Goal: Information Seeking & Learning: Learn about a topic

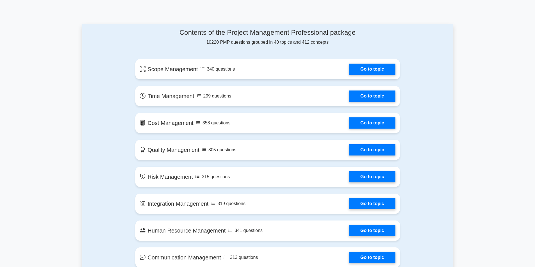
scroll to position [281, 0]
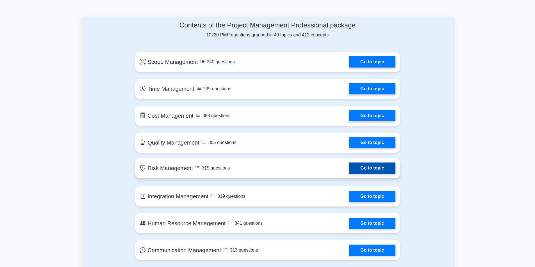
click at [363, 165] on link "Go to topic" at bounding box center [372, 168] width 46 height 11
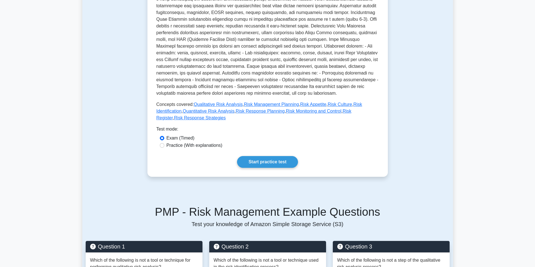
scroll to position [168, 0]
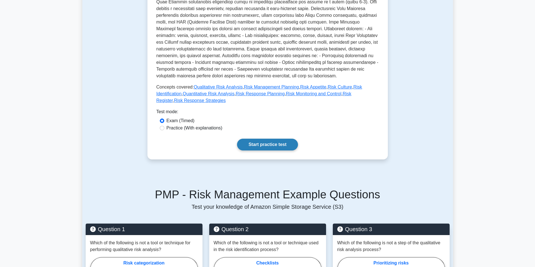
click at [278, 139] on link "Start practice test" at bounding box center [267, 145] width 61 height 12
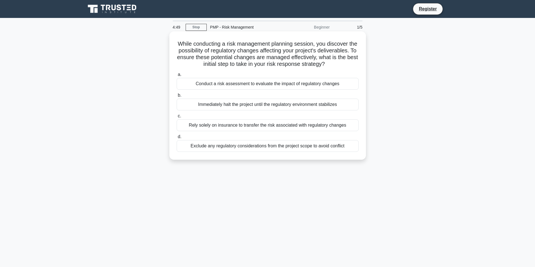
click at [298, 130] on div "Rely solely on insurance to transfer the risk associated with regulatory changes" at bounding box center [267, 126] width 182 height 12
click at [176, 118] on input "c. Rely solely on insurance to transfer the risk associated with regulatory cha…" at bounding box center [176, 116] width 0 height 4
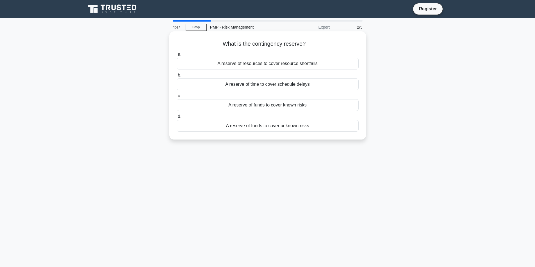
click at [270, 62] on div "A reserve of resources to cover resource shortfalls" at bounding box center [267, 64] width 182 height 12
click at [176, 56] on input "a. A reserve of resources to cover resource shortfalls" at bounding box center [176, 55] width 0 height 4
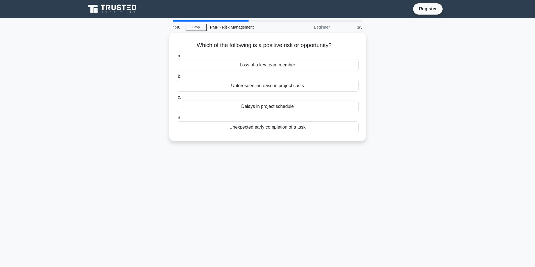
click at [270, 62] on div "Loss of a key team member" at bounding box center [267, 65] width 182 height 12
click at [176, 58] on input "a. Loss of a key team member" at bounding box center [176, 56] width 0 height 4
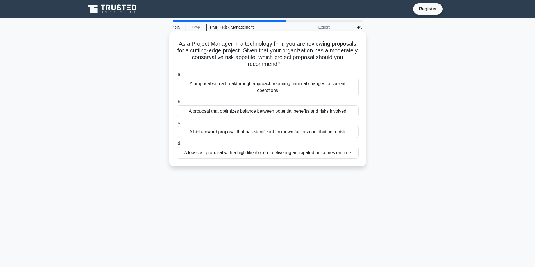
click at [264, 81] on div "A proposal with a breakthrough approach requiring minimal changes to current op…" at bounding box center [267, 87] width 182 height 19
click at [176, 77] on input "a. A proposal with a breakthrough approach requiring minimal changes to current…" at bounding box center [176, 75] width 0 height 4
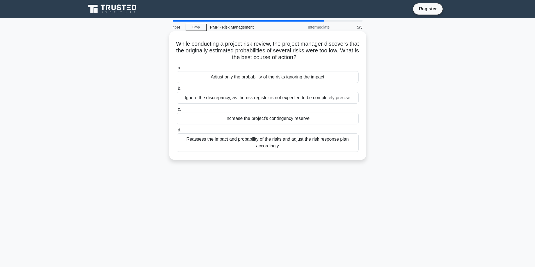
click at [262, 102] on div "Ignore the discrepancy, as the risk register is not expected to be completely p…" at bounding box center [267, 98] width 182 height 12
click at [176, 91] on input "b. Ignore the discrepancy, as the risk register is not expected to be completel…" at bounding box center [176, 89] width 0 height 4
